Goal: Transaction & Acquisition: Obtain resource

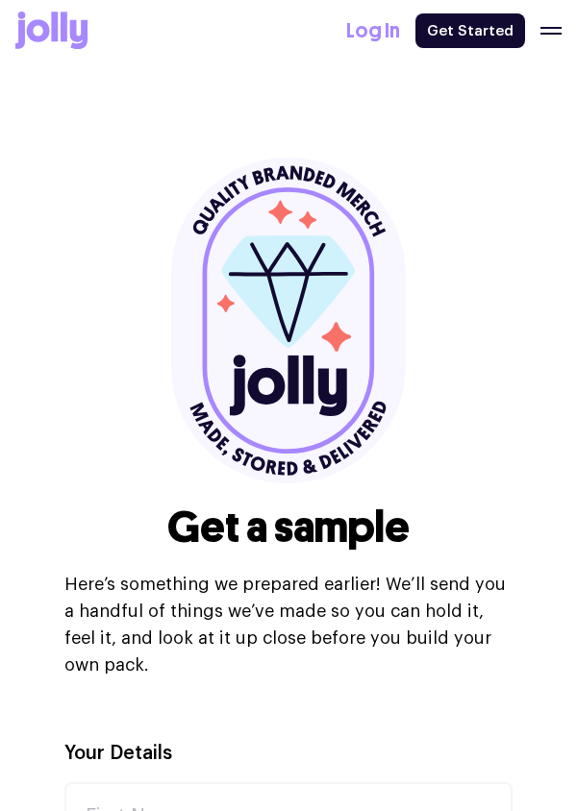
select select
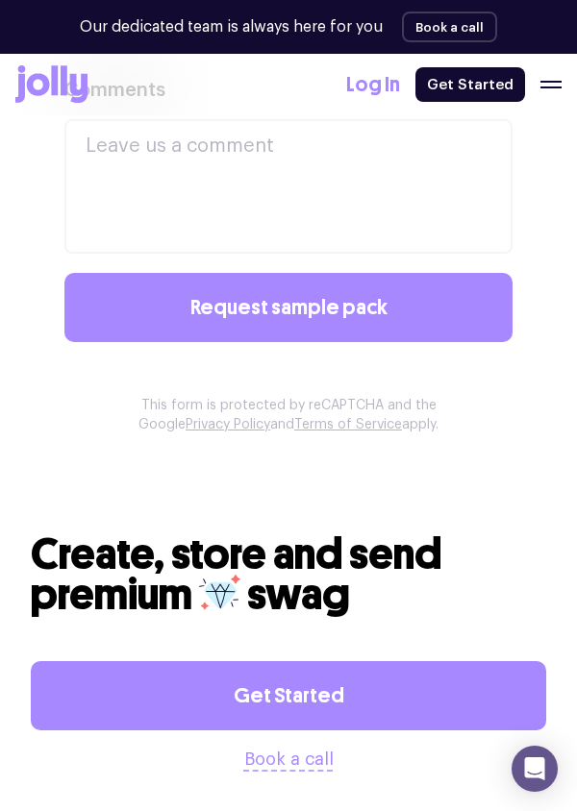
scroll to position [1789, 0]
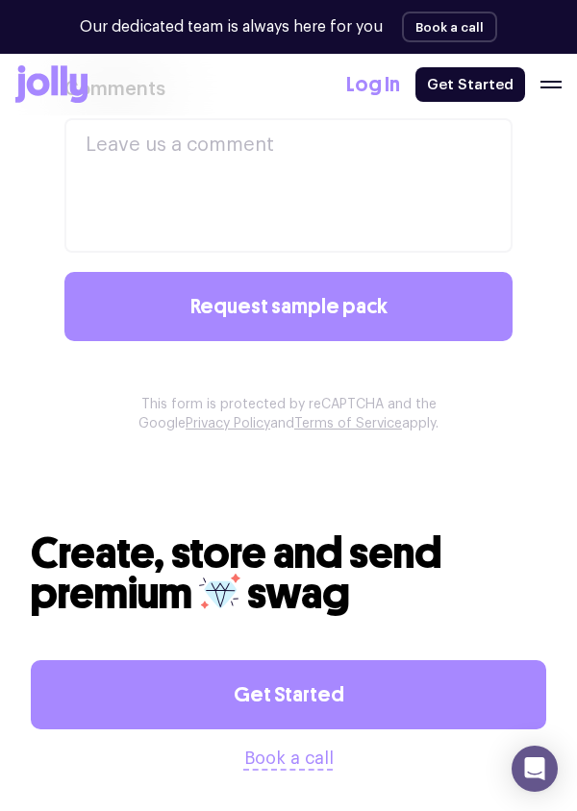
click at [318, 667] on link "Get Started" at bounding box center [288, 694] width 515 height 69
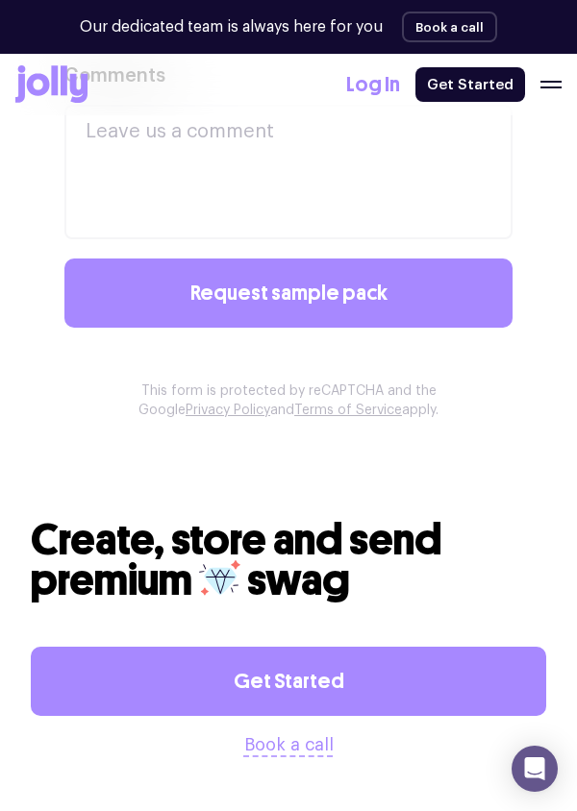
scroll to position [1869, 0]
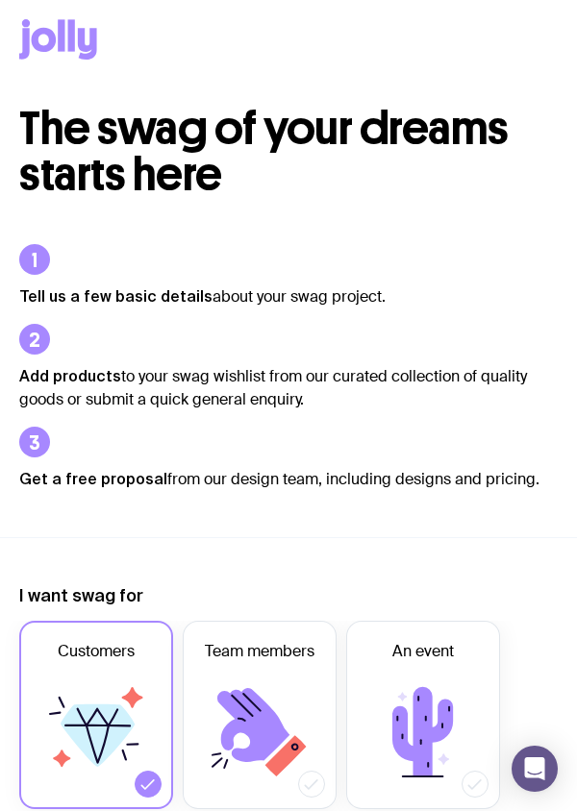
click at [422, 684] on icon at bounding box center [422, 732] width 115 height 115
click at [0, 0] on input "An event" at bounding box center [0, 0] width 0 height 0
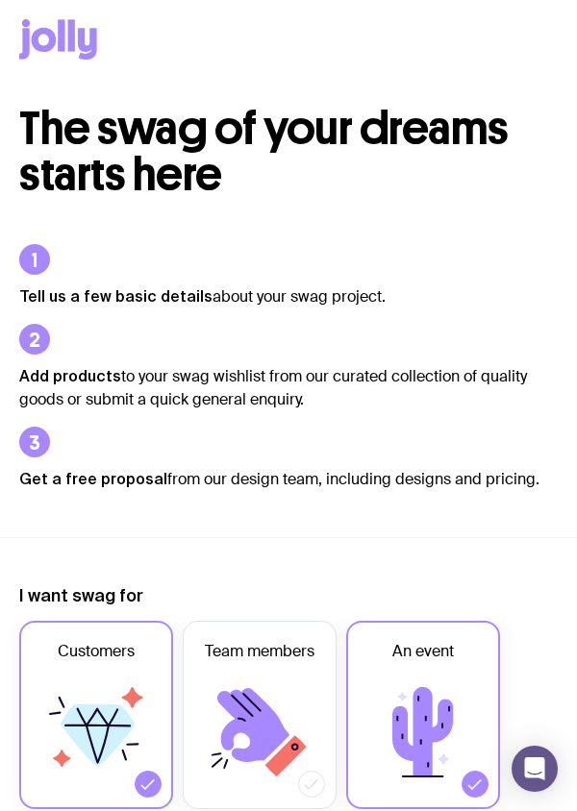
click at [117, 691] on icon at bounding box center [95, 732] width 115 height 115
click at [0, 0] on input "Customers" at bounding box center [0, 0] width 0 height 0
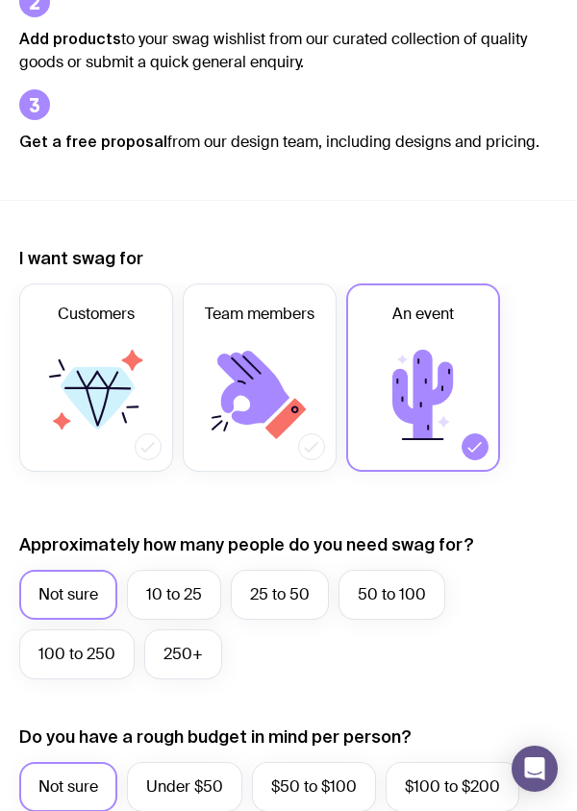
scroll to position [337, 0]
click at [184, 593] on label "10 to 25" at bounding box center [174, 595] width 94 height 50
click at [0, 0] on input "10 to 25" at bounding box center [0, 0] width 0 height 0
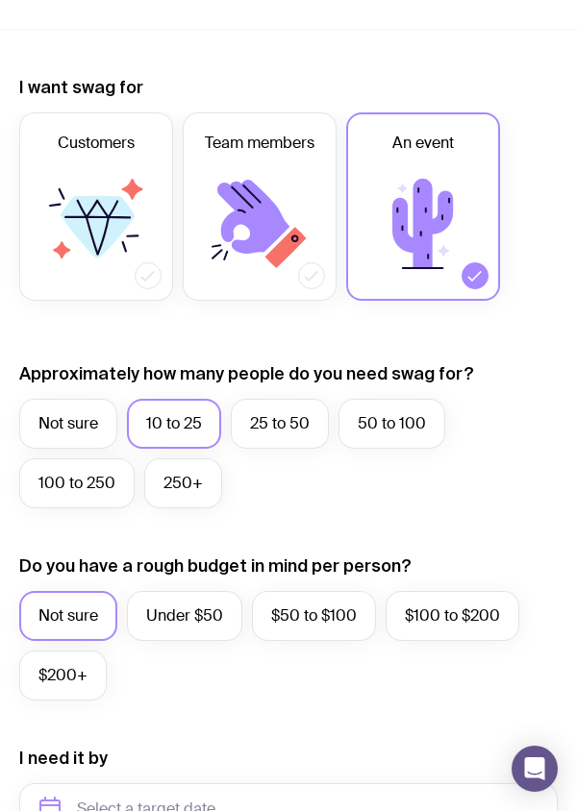
scroll to position [509, 0]
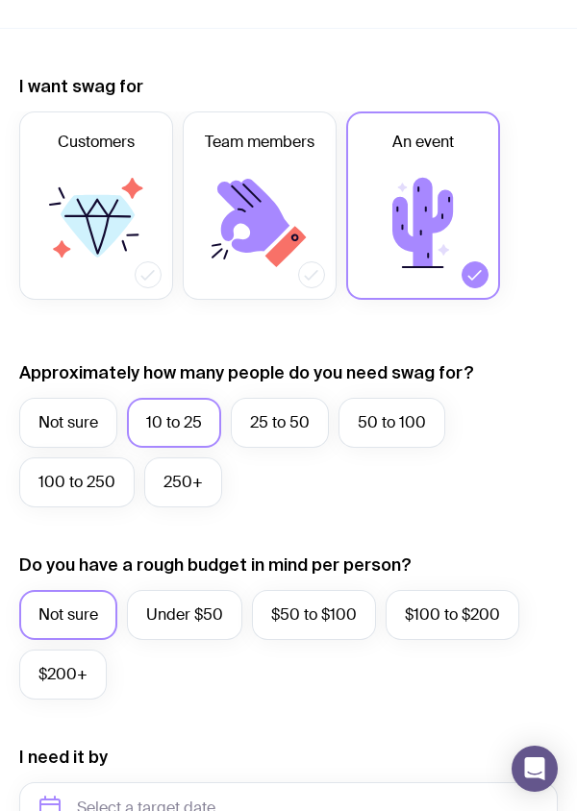
click at [75, 673] on label "$200+" at bounding box center [62, 675] width 87 height 50
click at [0, 0] on input "$200+" at bounding box center [0, 0] width 0 height 0
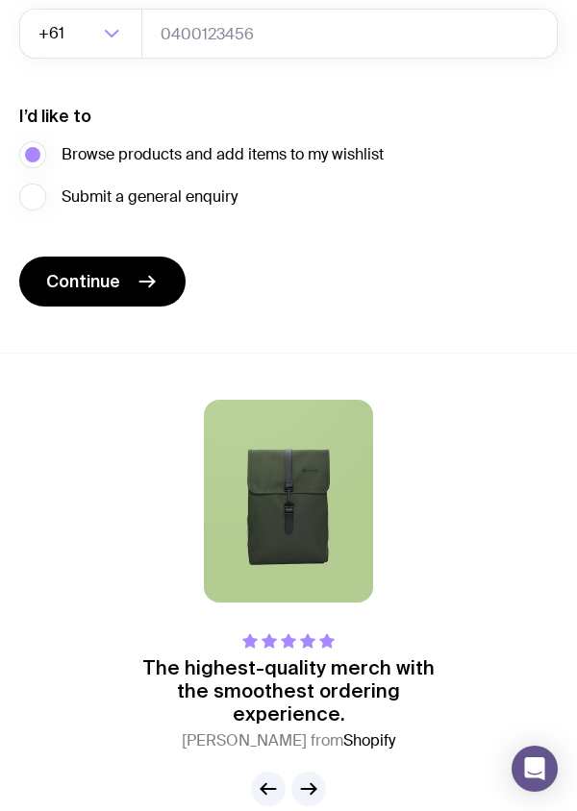
scroll to position [1549, 0]
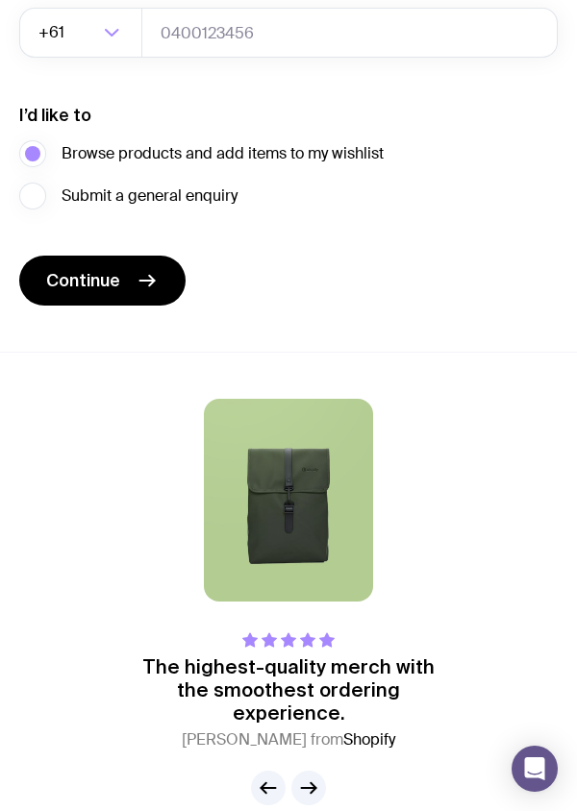
click at [315, 788] on icon "button" at bounding box center [309, 788] width 14 height 0
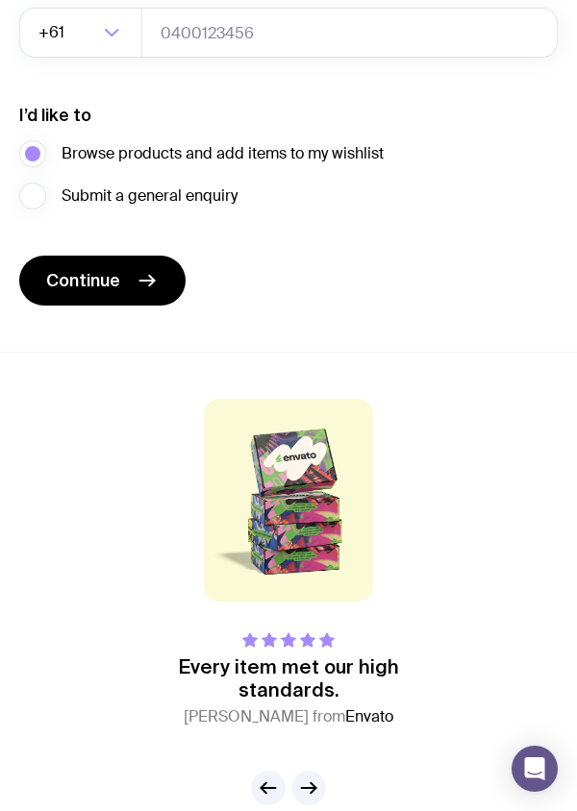
click at [312, 788] on icon "button" at bounding box center [309, 788] width 14 height 0
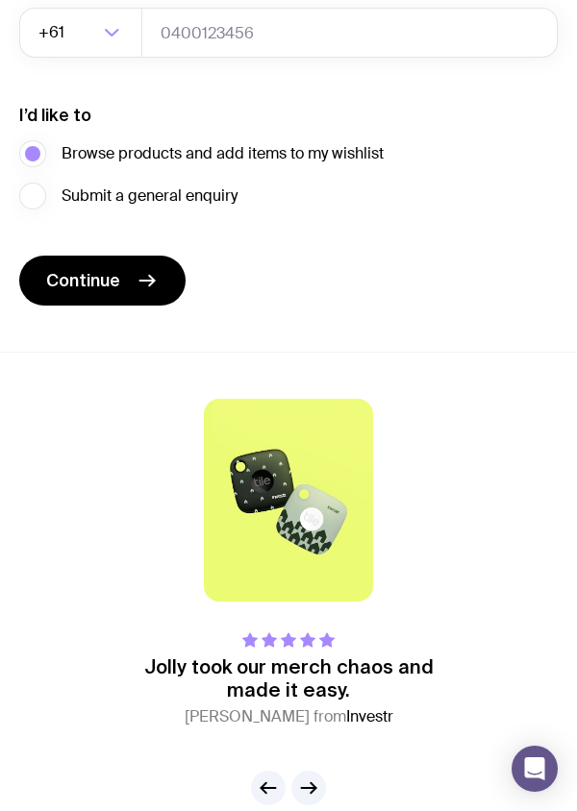
click at [322, 778] on button "button" at bounding box center [308, 788] width 35 height 35
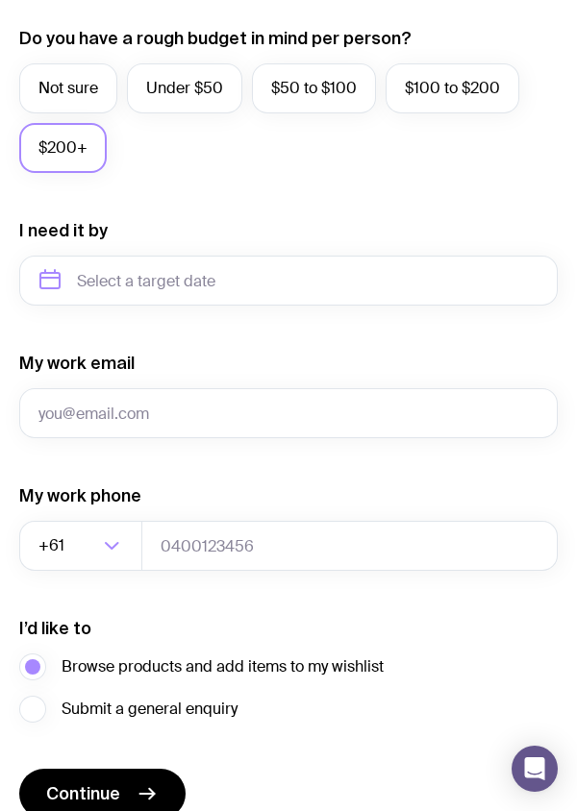
scroll to position [1036, 0]
click at [140, 777] on button "Continue" at bounding box center [102, 794] width 166 height 50
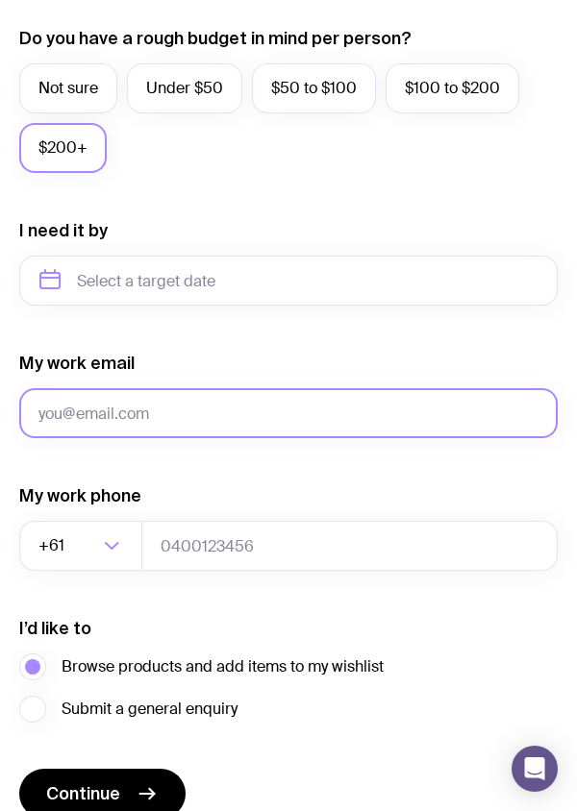
click at [390, 410] on input "My work email" at bounding box center [288, 413] width 538 height 50
type input "[DOMAIN_NAME][EMAIL_ADDRESS][DOMAIN_NAME]"
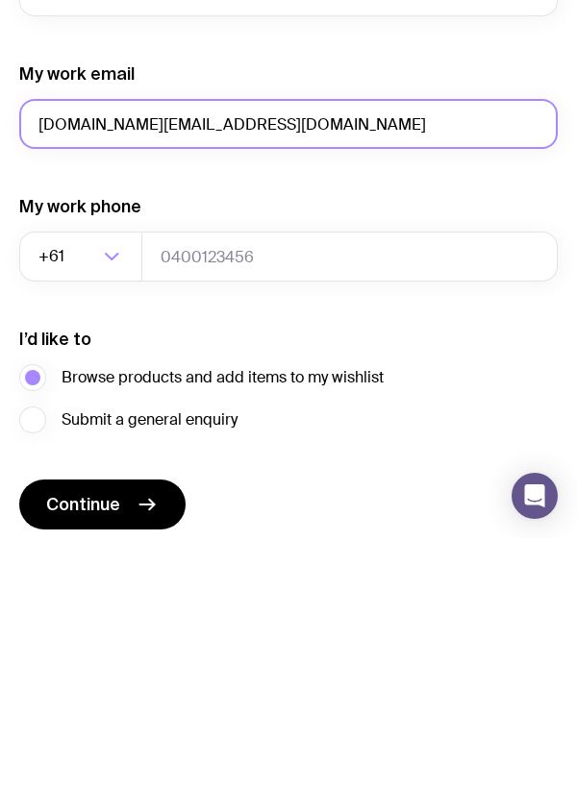
scroll to position [1053, 0]
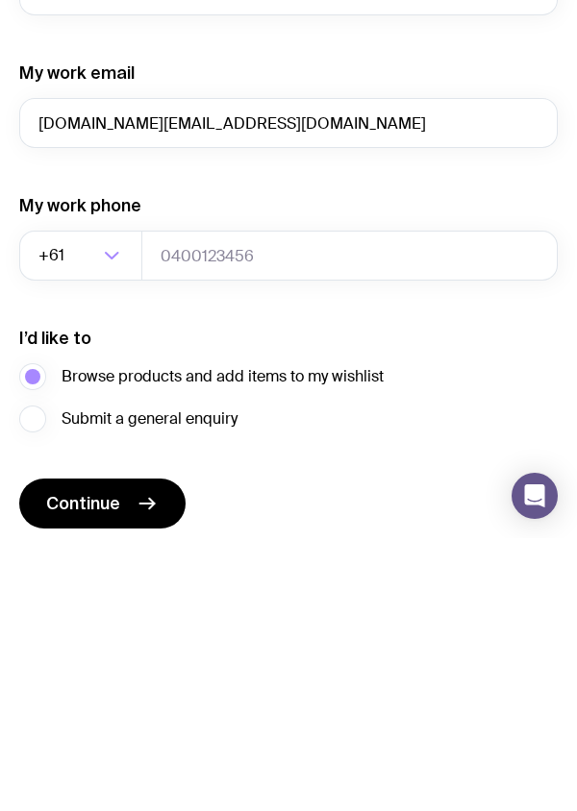
click at [121, 773] on button "Continue" at bounding box center [102, 777] width 166 height 50
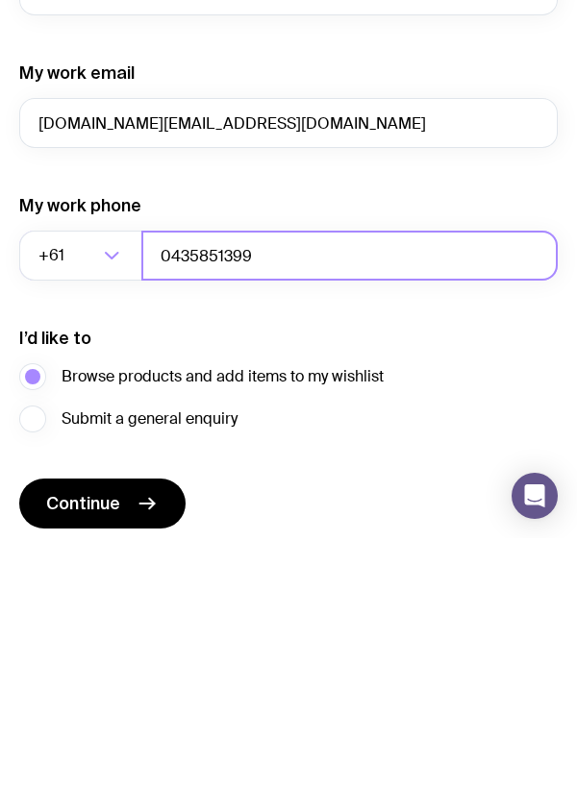
type input "0435851399"
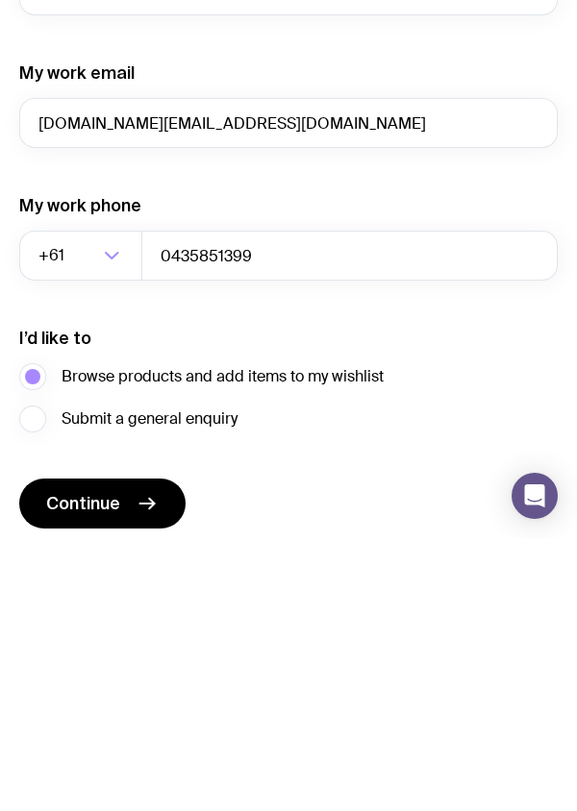
click at [148, 771] on icon "submit" at bounding box center [147, 776] width 23 height 23
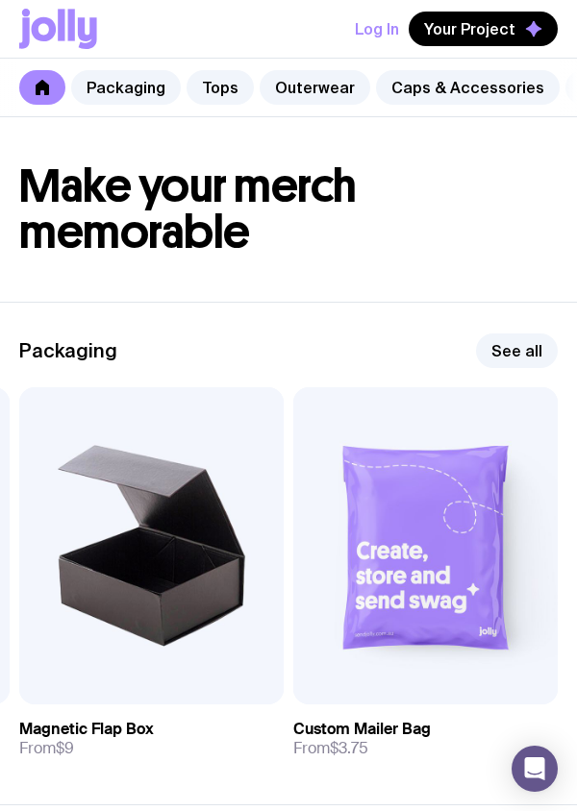
click at [446, 594] on img at bounding box center [425, 545] width 264 height 317
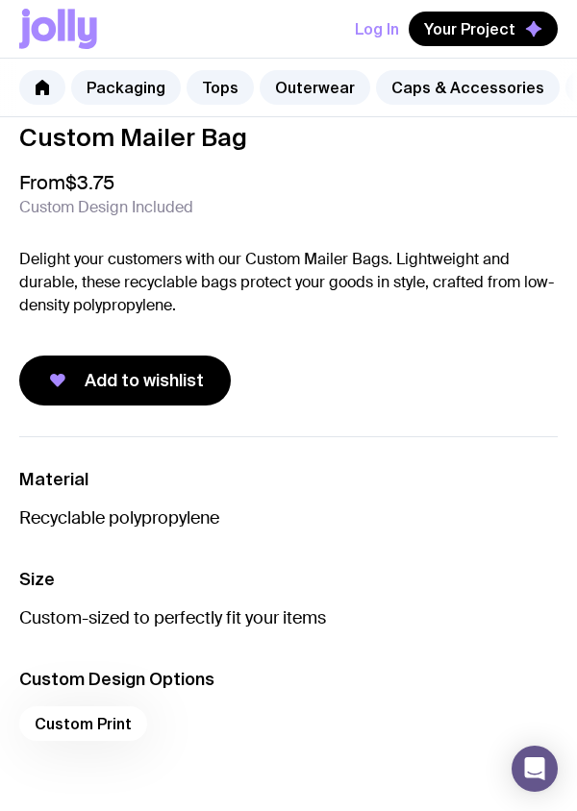
scroll to position [687, 0]
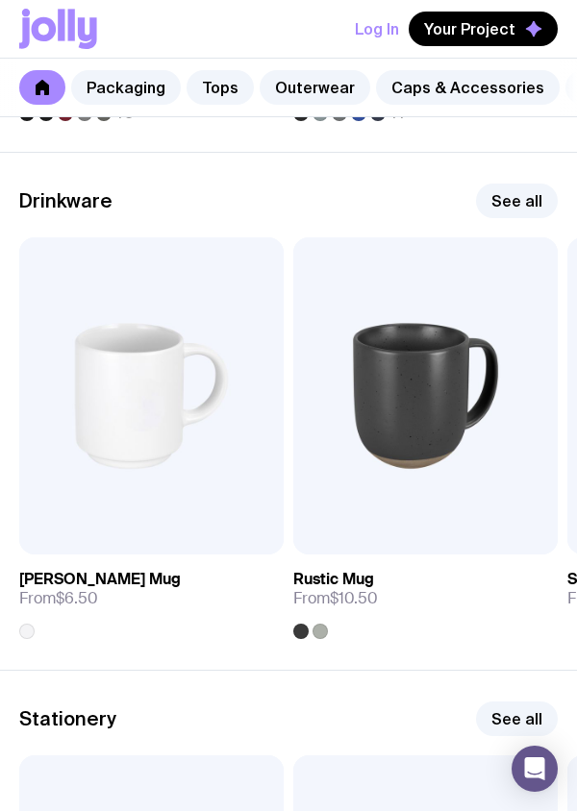
scroll to position [2197, 0]
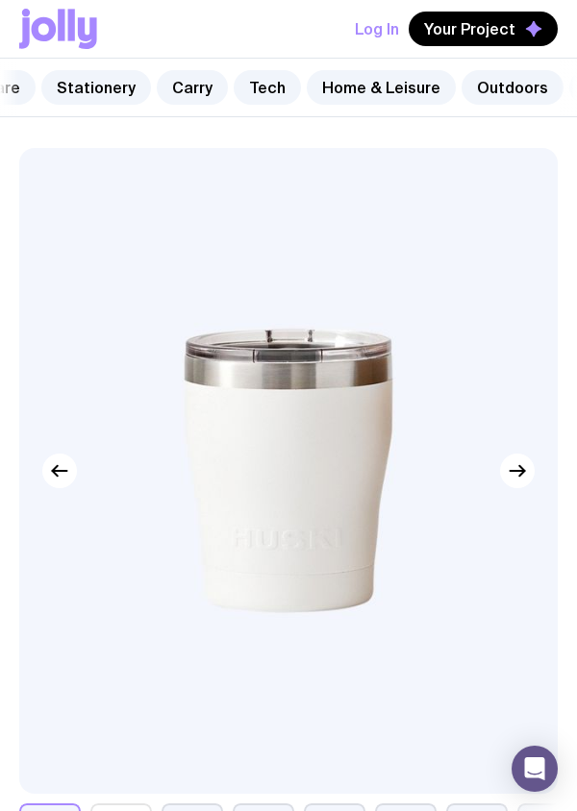
scroll to position [0, 635]
click at [244, 95] on link "Tech" at bounding box center [267, 87] width 67 height 35
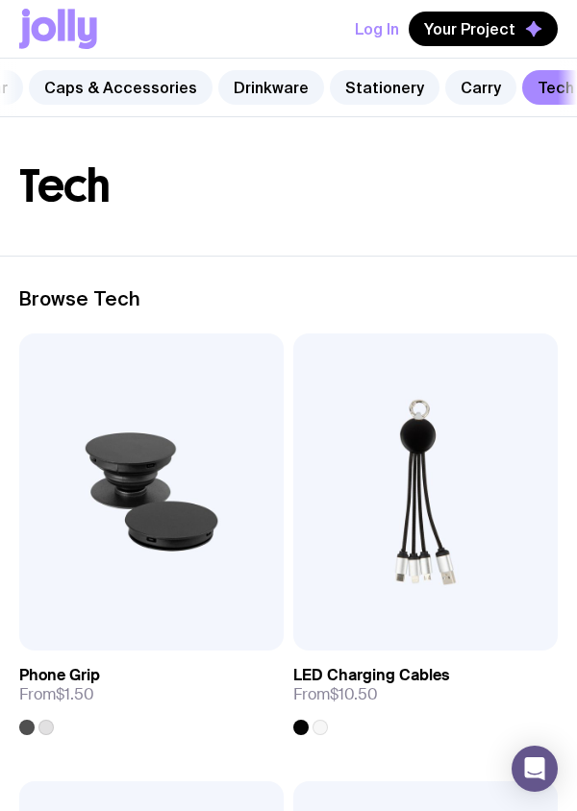
scroll to position [0, 346]
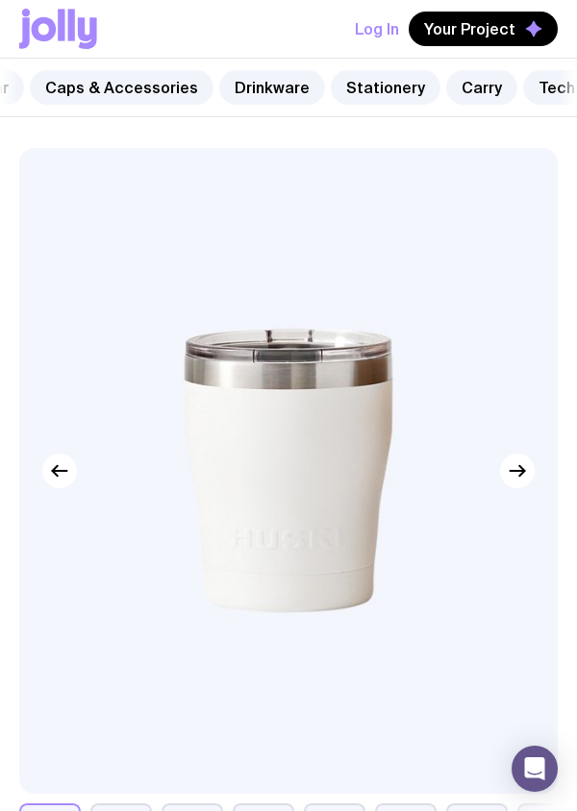
scroll to position [1724, 0]
